Goal: Task Accomplishment & Management: Use online tool/utility

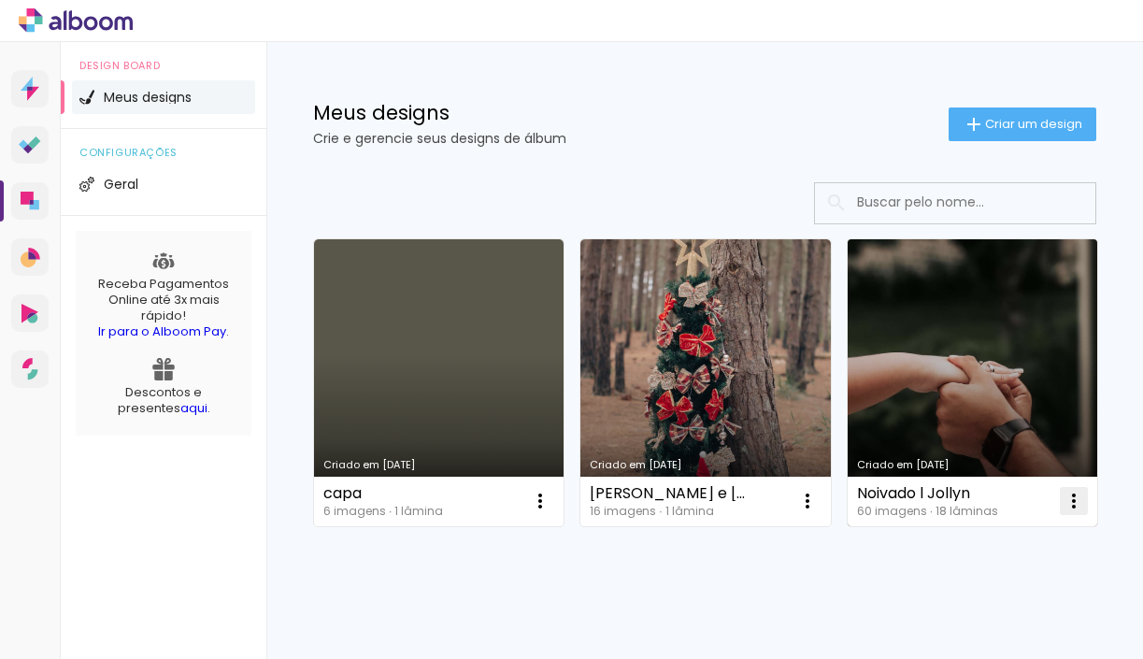
click at [1066, 504] on iron-icon at bounding box center [1073, 501] width 22 height 22
click at [1006, 403] on link "Criado em [DATE]" at bounding box center [971, 382] width 249 height 287
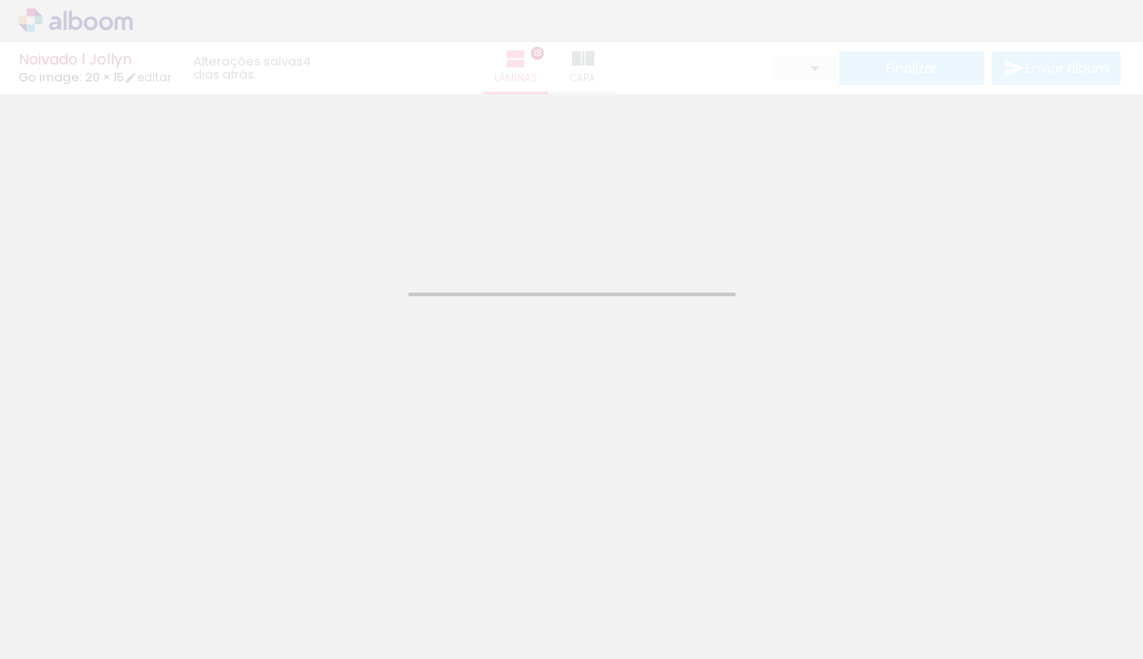
type input "JPG"
type input "Alta, 300 DPI"
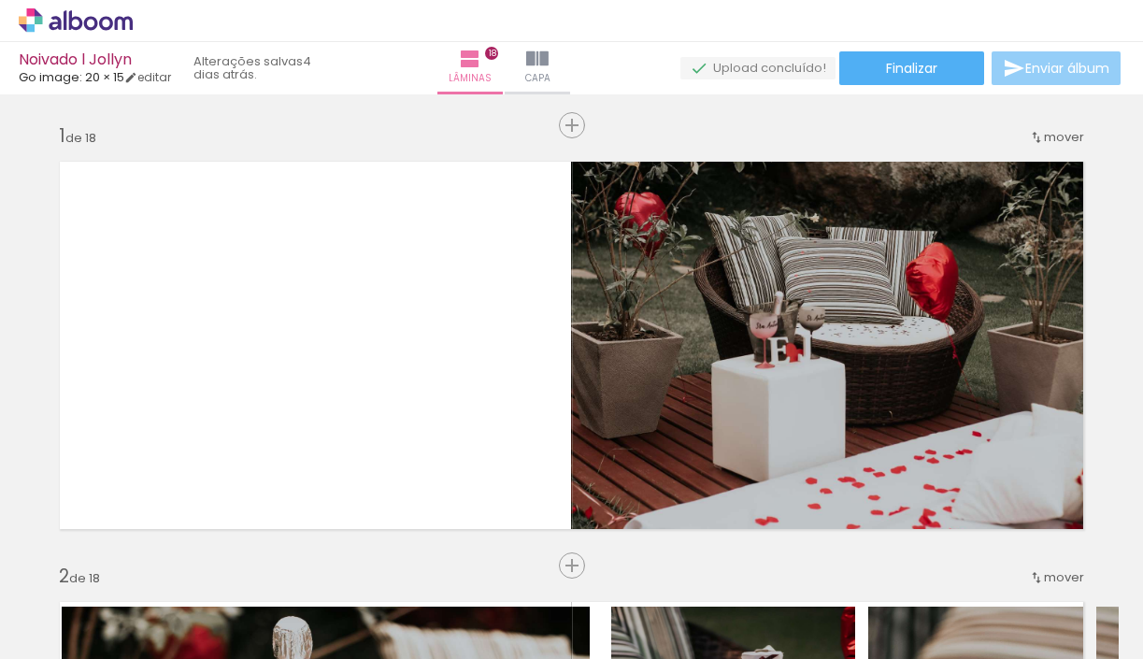
click at [1025, 64] on span "Enviar álbum" at bounding box center [1067, 68] width 84 height 13
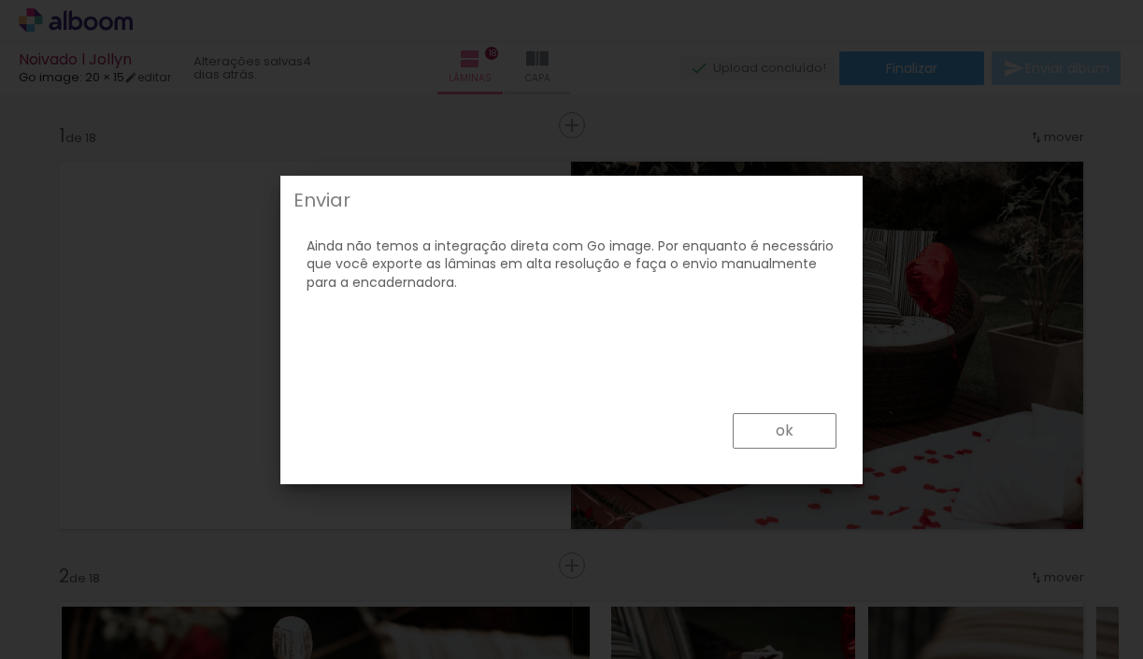
click at [0, 0] on paper-button "ok" at bounding box center [0, 0] width 0 height 0
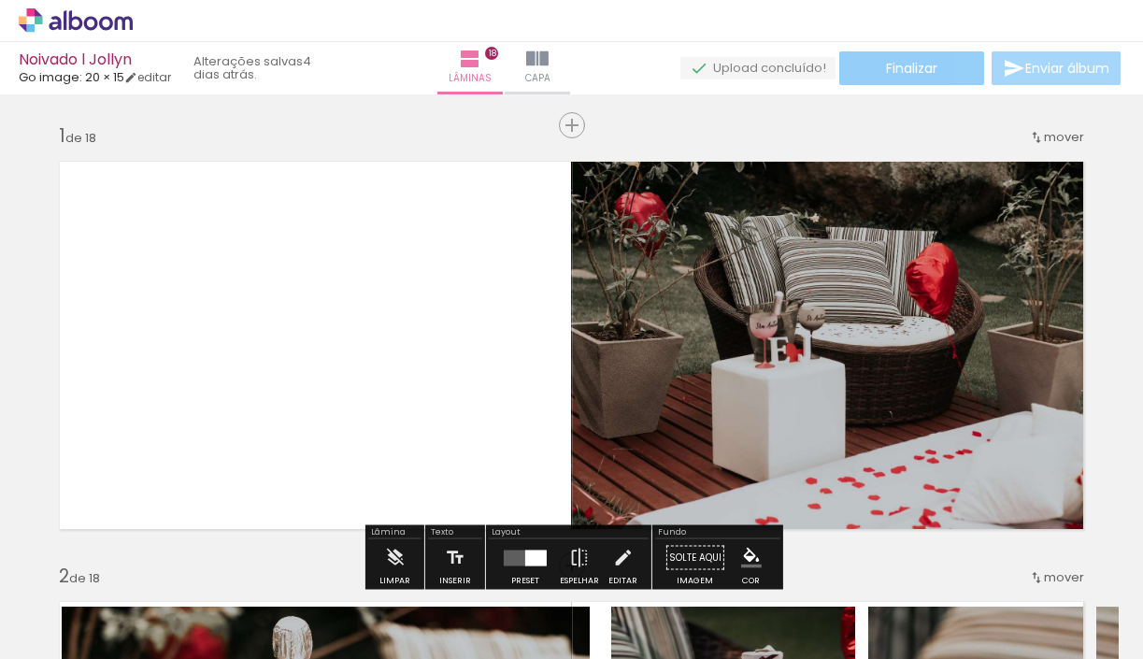
click at [918, 80] on paper-button "Finalizar" at bounding box center [911, 68] width 145 height 34
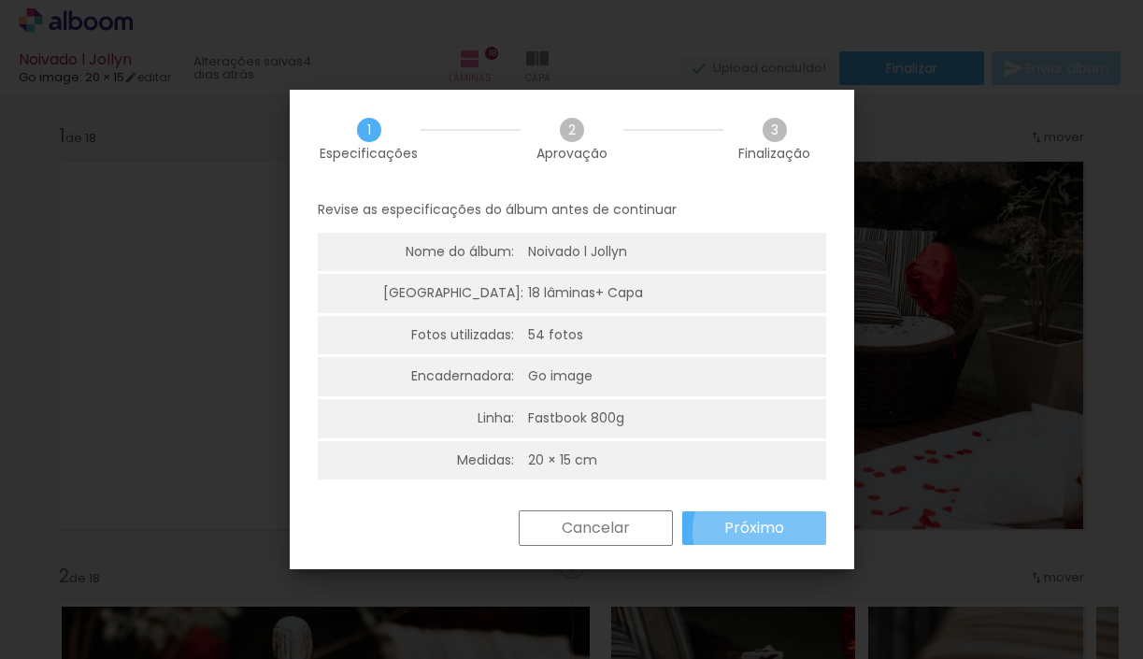
click at [0, 0] on slot "Próximo" at bounding box center [0, 0] width 0 height 0
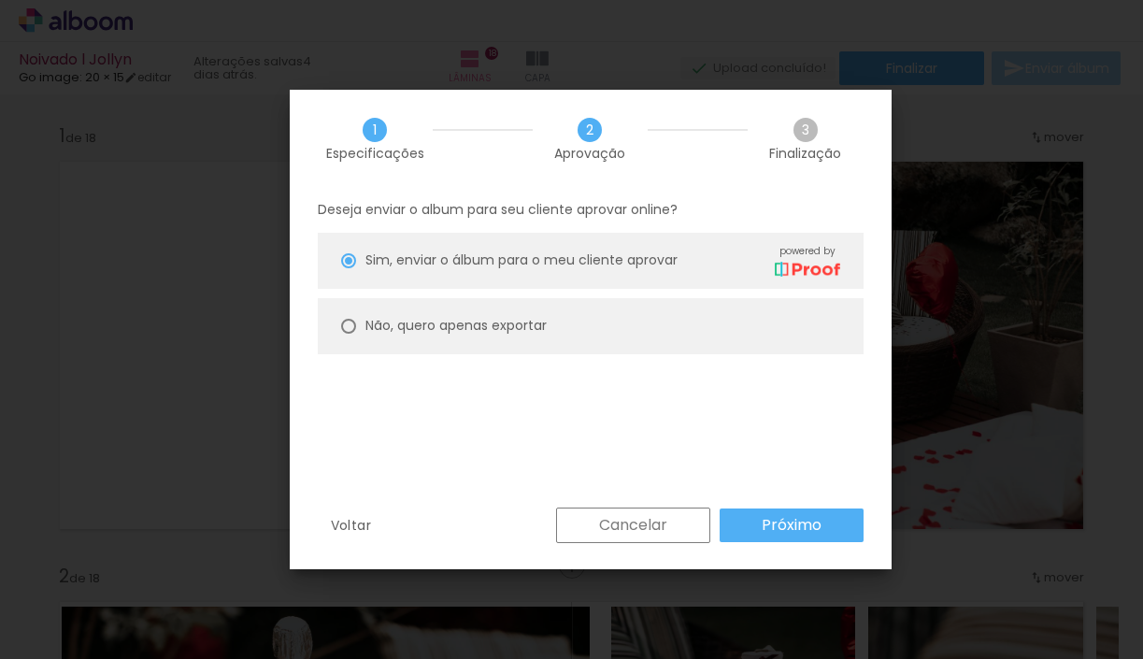
click at [0, 0] on paper-radio-button "Não, quero apenas exportar" at bounding box center [0, 0] width 0 height 0
type paper-radio-button "on"
click at [0, 0] on slot "Próximo" at bounding box center [0, 0] width 0 height 0
type input "Alta, 300 DPI"
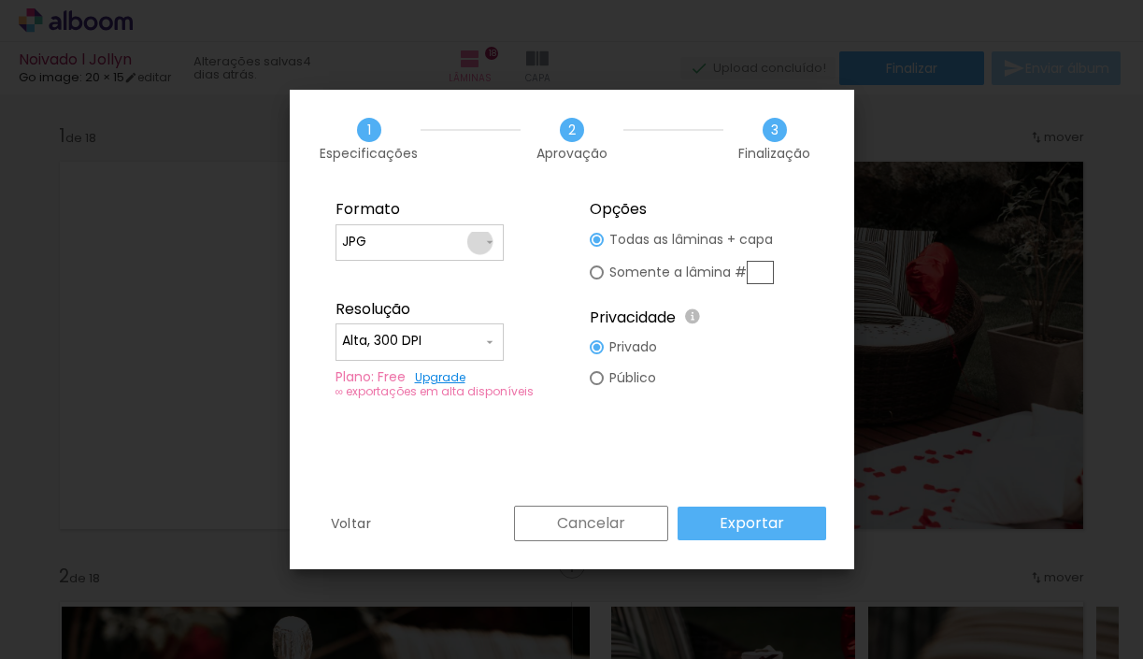
click at [0, 0] on input "JPG" at bounding box center [0, 0] width 0 height 0
click at [0, 0] on paper-item "PDF" at bounding box center [0, 0] width 0 height 0
type input "PDF"
click at [0, 0] on slot "Exportar" at bounding box center [0, 0] width 0 height 0
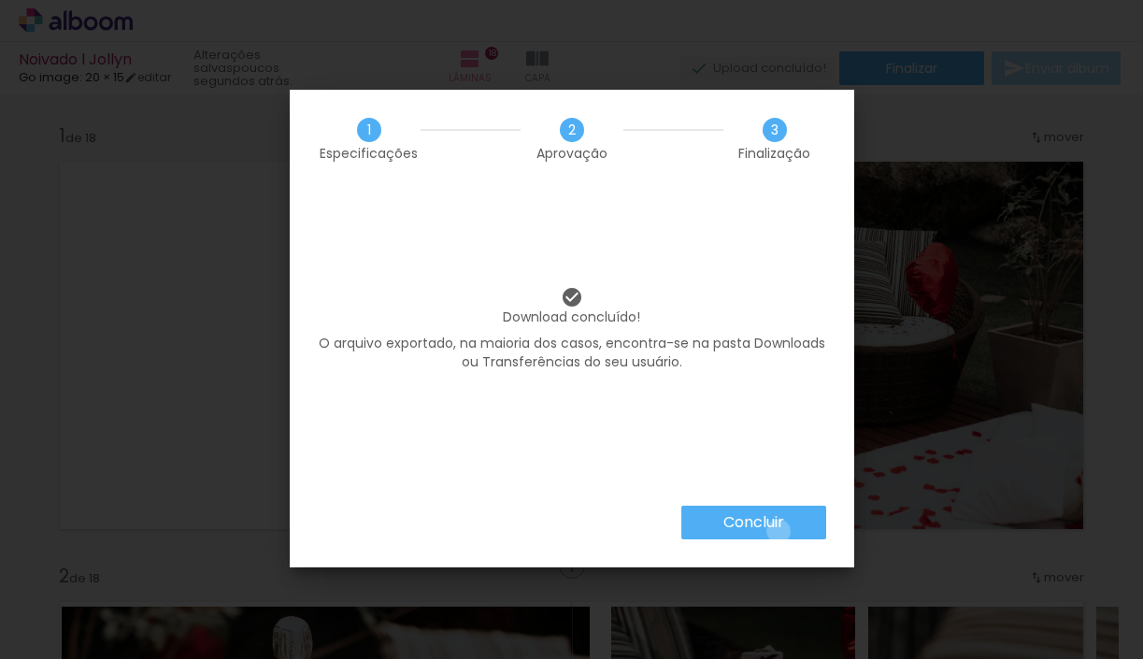
click at [0, 0] on slot "Concluir" at bounding box center [0, 0] width 0 height 0
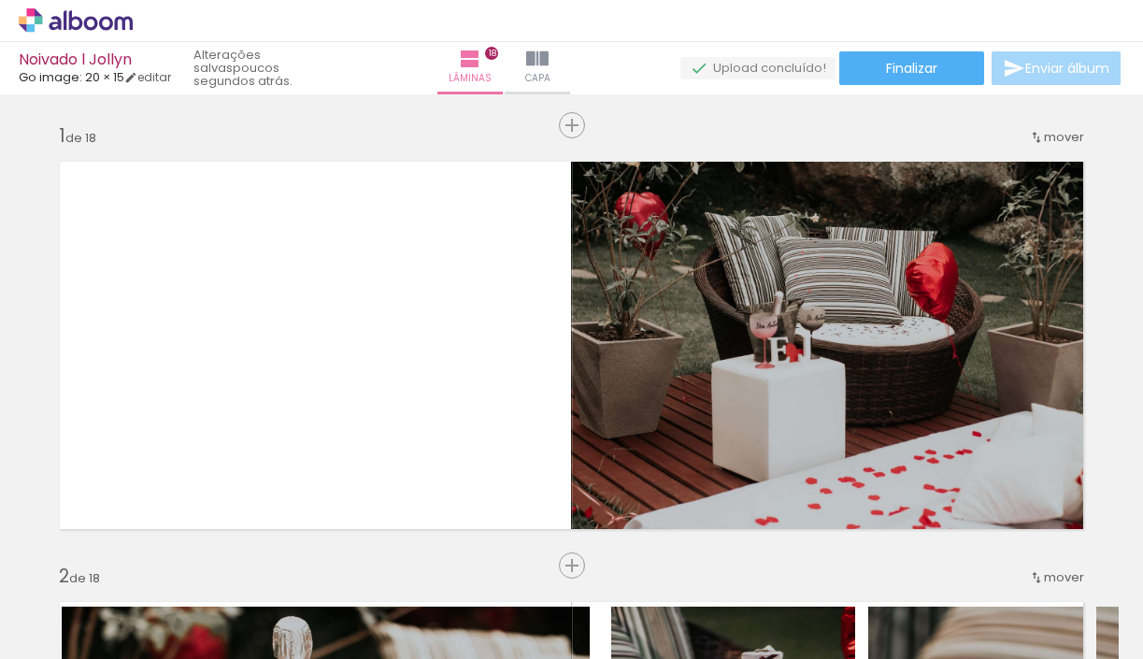
click at [124, 83] on span "Go image: 20 × 15" at bounding box center [72, 77] width 106 height 18
click at [137, 83] on link "editar" at bounding box center [147, 77] width 47 height 16
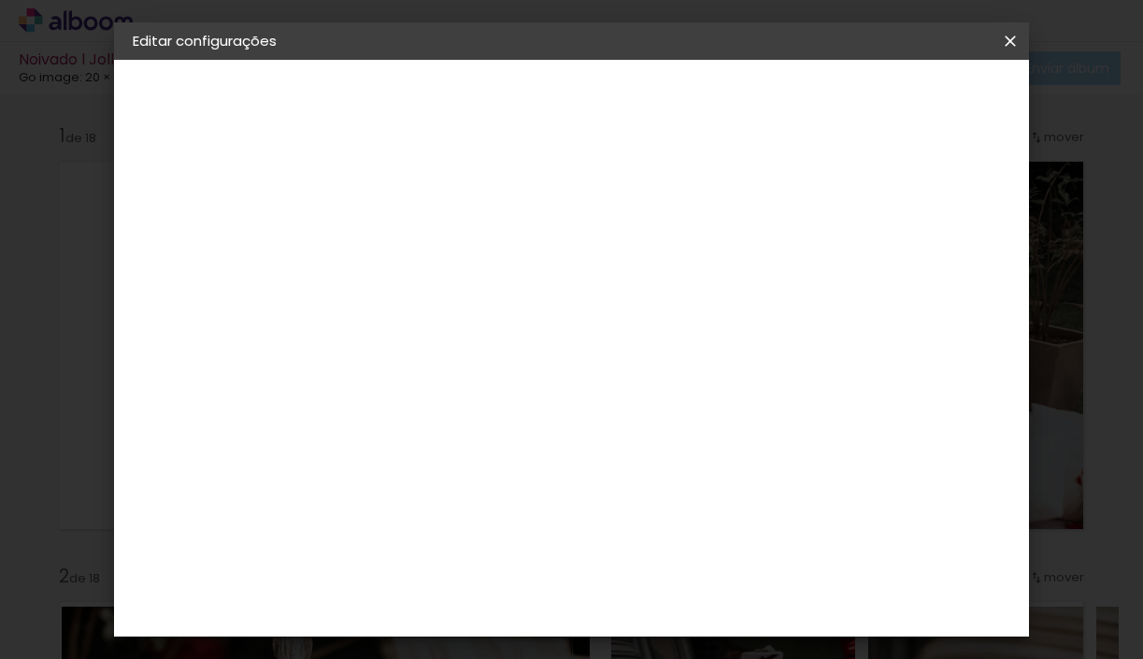
click at [202, 238] on div "Go image" at bounding box center [194, 231] width 42 height 26
click at [473, 464] on div "Digipix Pro" at bounding box center [449, 479] width 47 height 30
click at [0, 0] on slot "Avançar" at bounding box center [0, 0] width 0 height 0
click at [540, 324] on paper-input-container "Linha" at bounding box center [486, 327] width 108 height 48
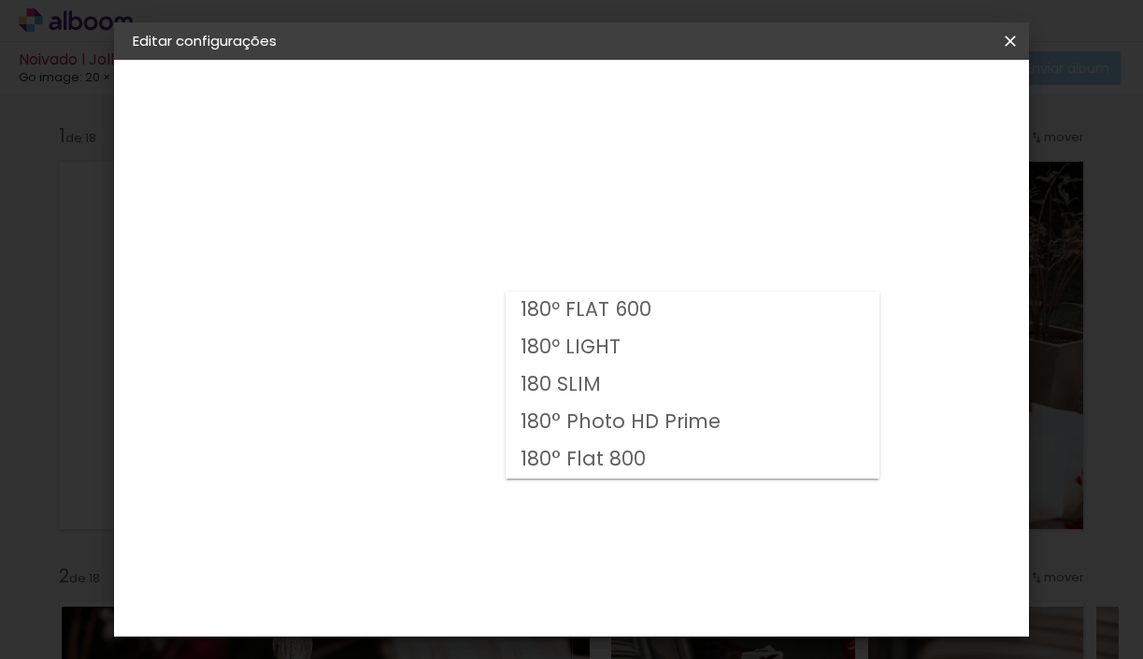
click at [0, 0] on slot "180° Flat 800" at bounding box center [0, 0] width 0 height 0
type input "180° Flat 800"
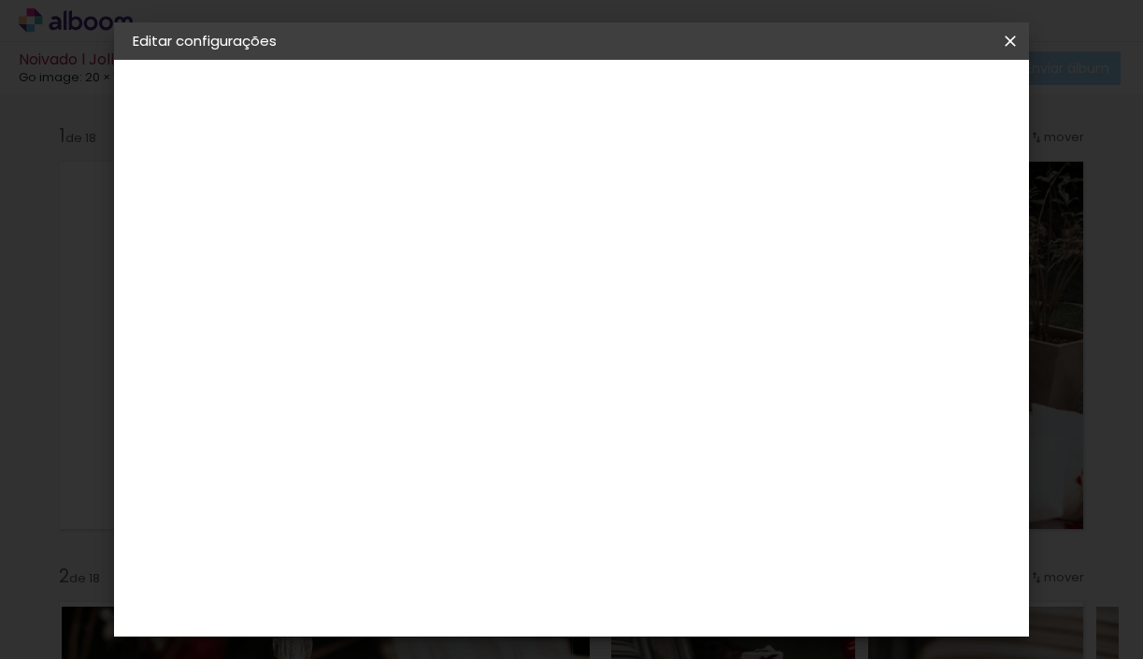
click at [564, 445] on span "21.0 × 14.8" at bounding box center [520, 458] width 87 height 50
click at [0, 0] on slot "Avançar" at bounding box center [0, 0] width 0 height 0
click at [907, 100] on span "Salvar configurações" at bounding box center [844, 106] width 125 height 26
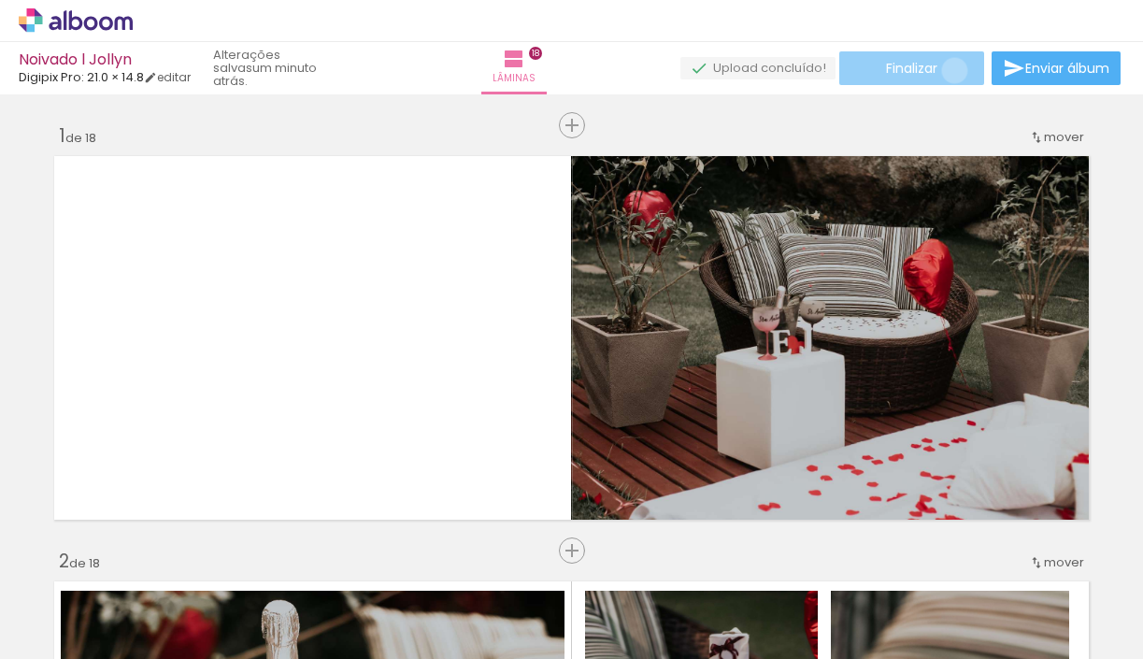
click at [947, 70] on paper-button "Finalizar" at bounding box center [911, 68] width 145 height 34
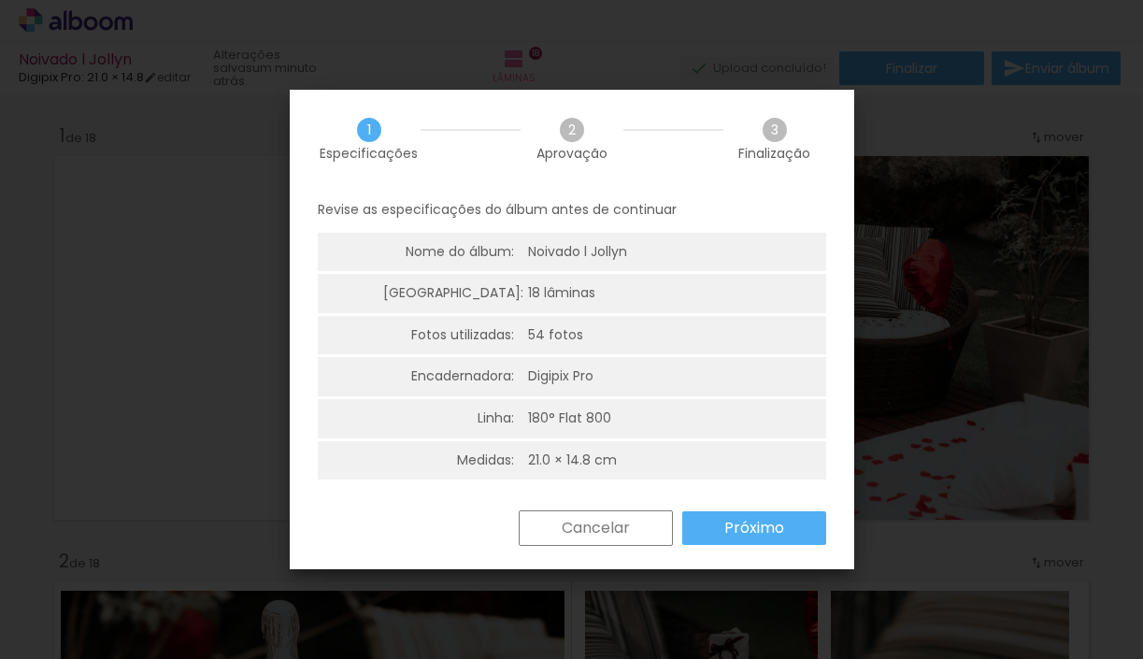
click at [0, 0] on slot "Próximo" at bounding box center [0, 0] width 0 height 0
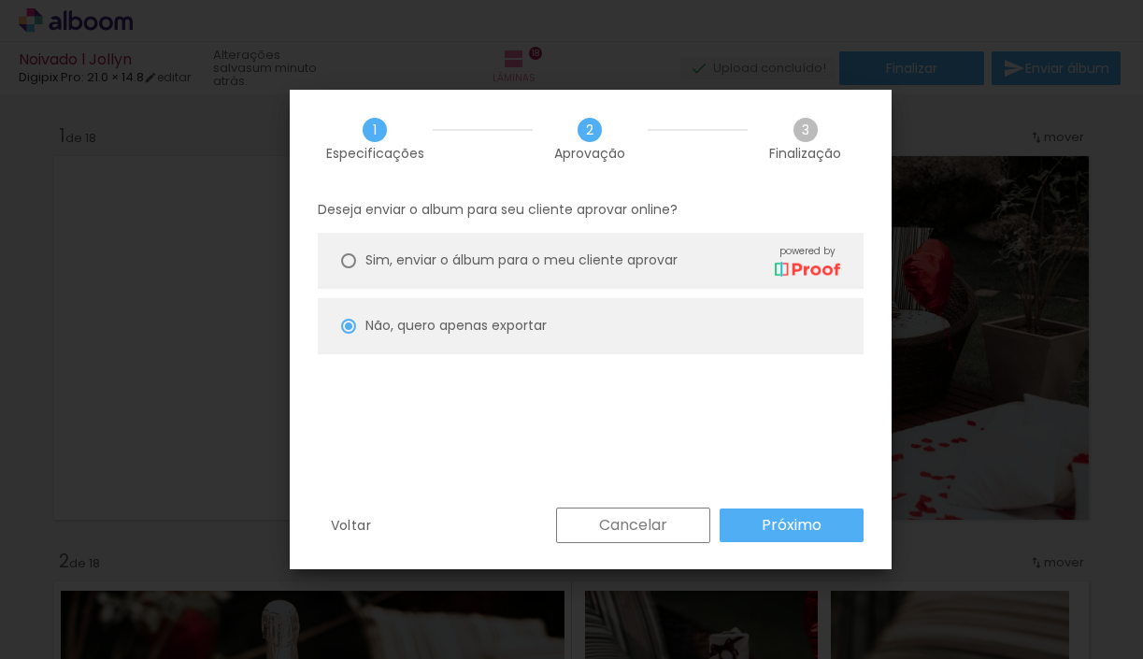
click at [0, 0] on slot "Próximo" at bounding box center [0, 0] width 0 height 0
type input "Alta, 300 DPI"
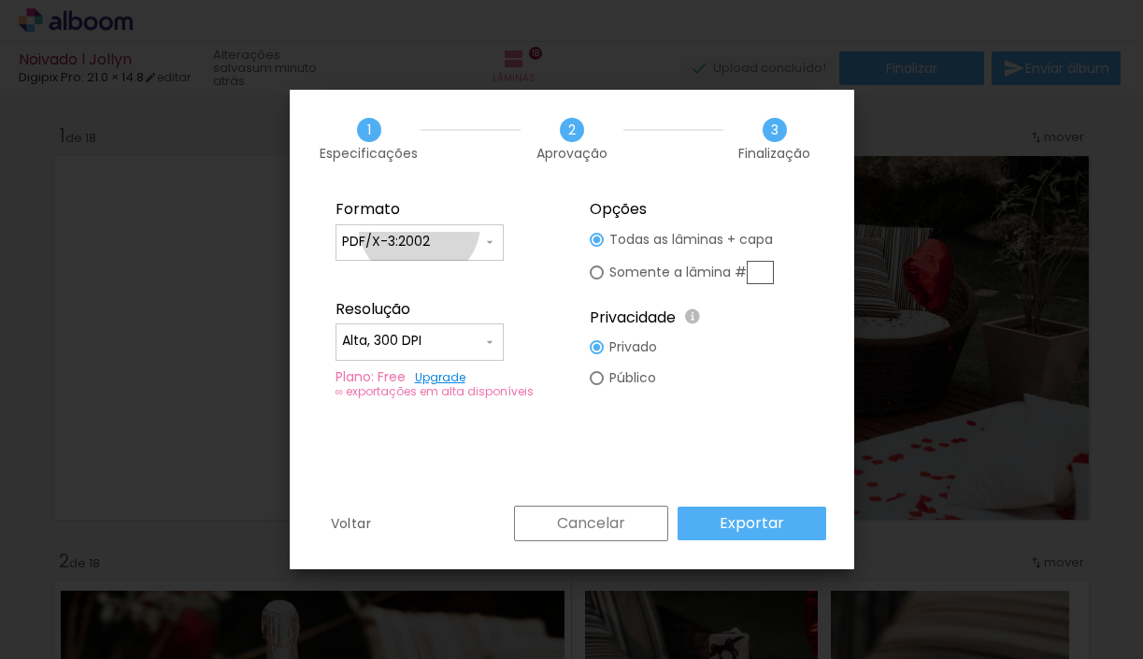
click at [419, 224] on paper-input-container "PDF/X-3:2002" at bounding box center [419, 242] width 168 height 37
click at [0, 0] on slot "PDF/X-3:2002" at bounding box center [0, 0] width 0 height 0
click at [0, 0] on slot "Exportar" at bounding box center [0, 0] width 0 height 0
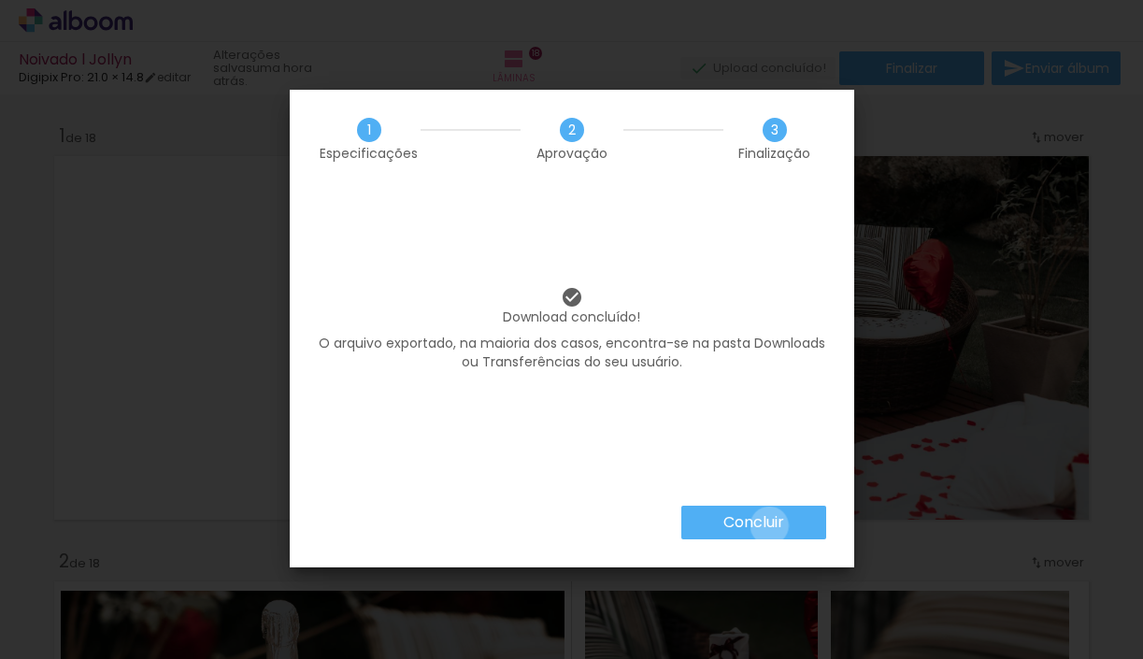
click at [0, 0] on slot "Concluir" at bounding box center [0, 0] width 0 height 0
